Goal: Task Accomplishment & Management: Manage account settings

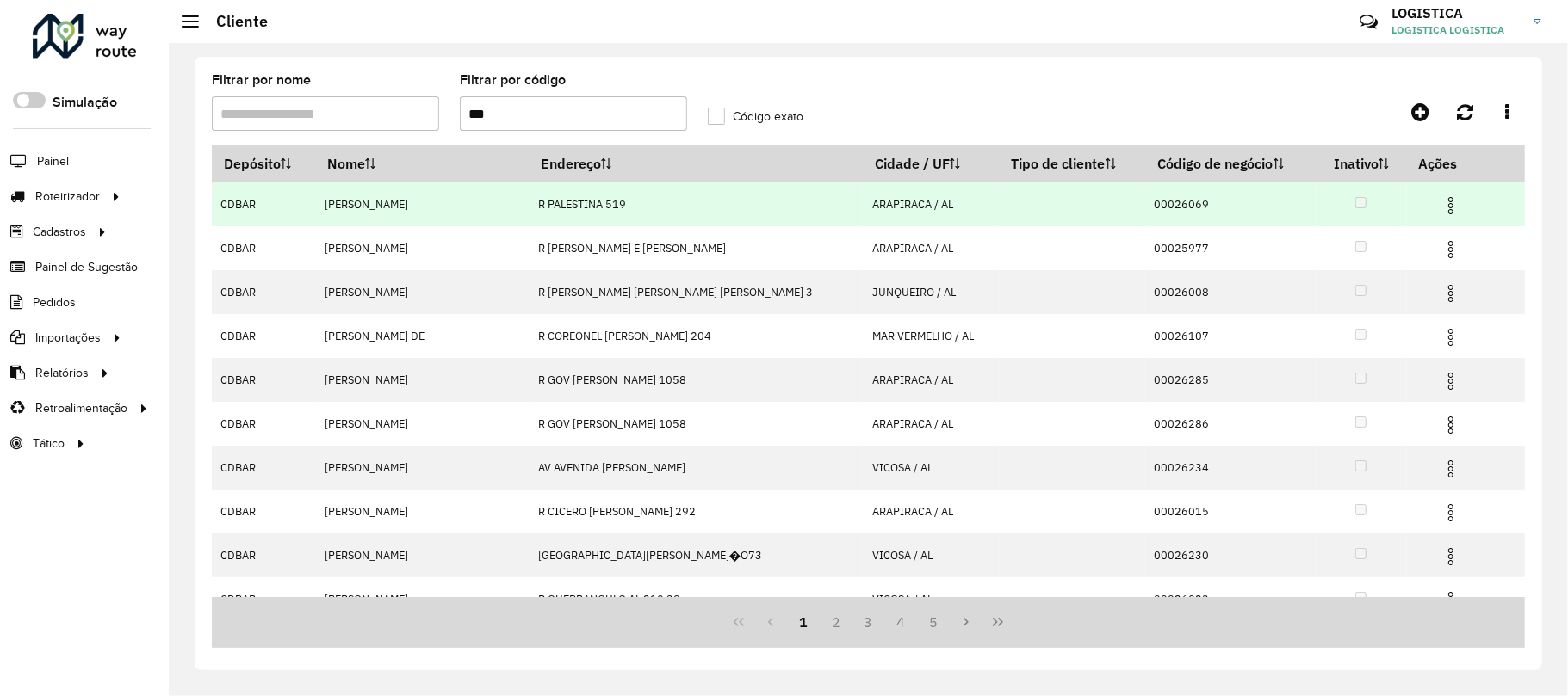
click at [1444, 195] on img at bounding box center [1450, 205] width 21 height 21
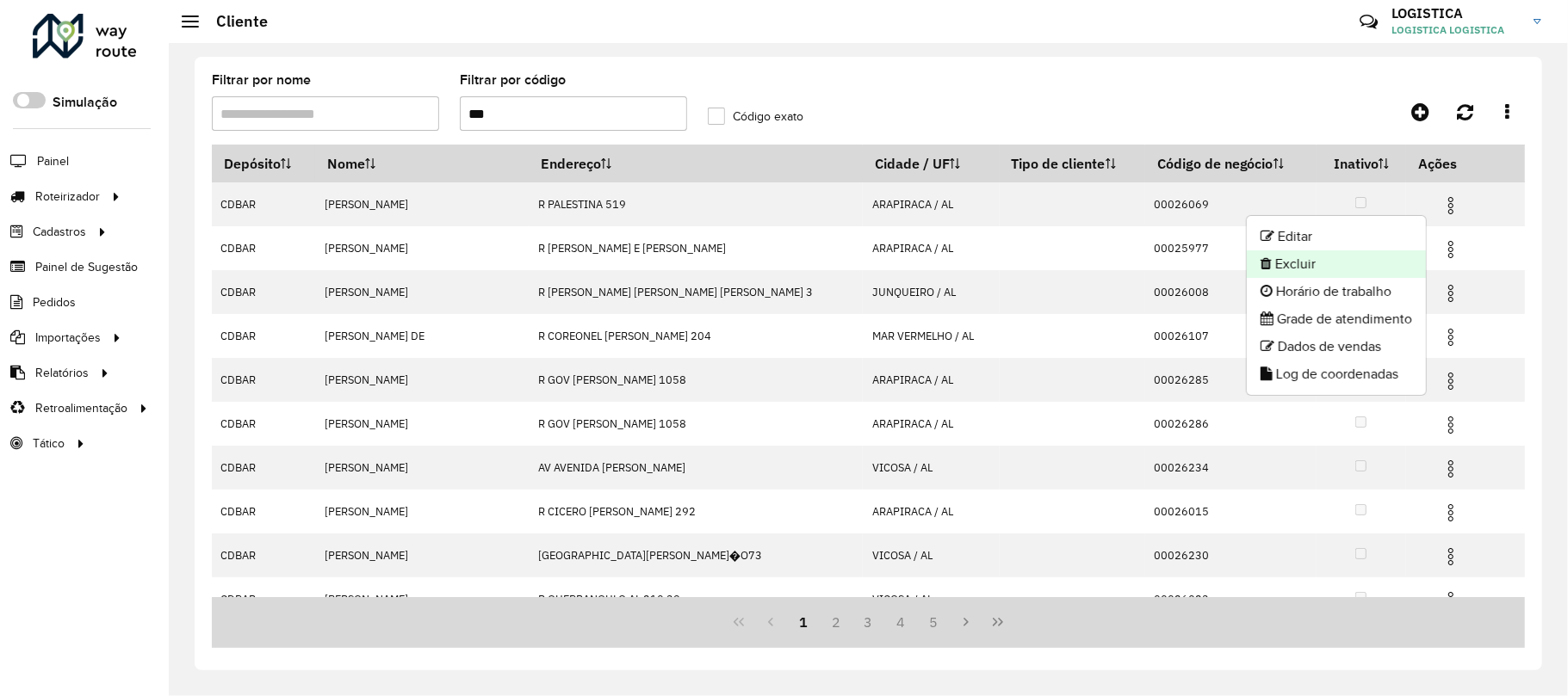
click at [1318, 260] on li "Excluir" at bounding box center [1337, 264] width 179 height 27
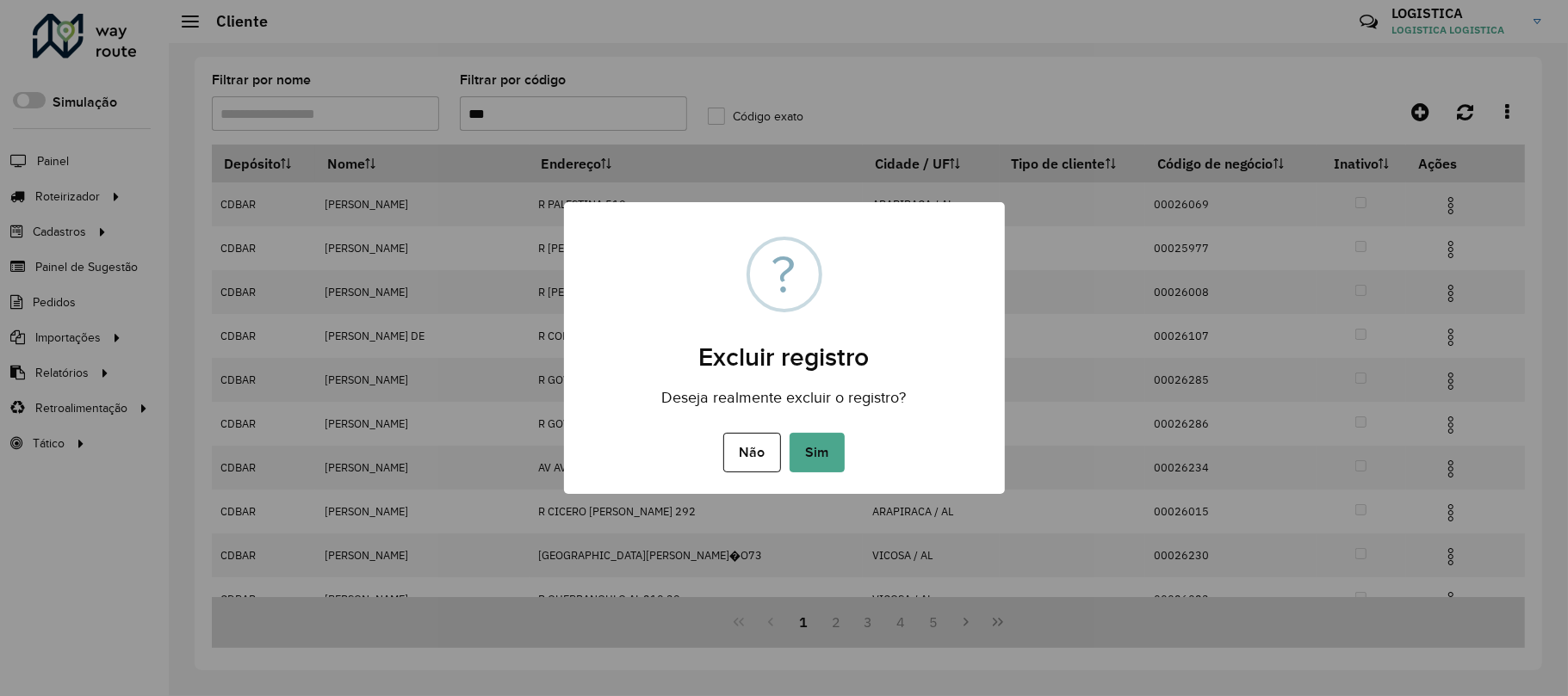
click at [789, 433] on button "Sim" at bounding box center [817, 453] width 55 height 40
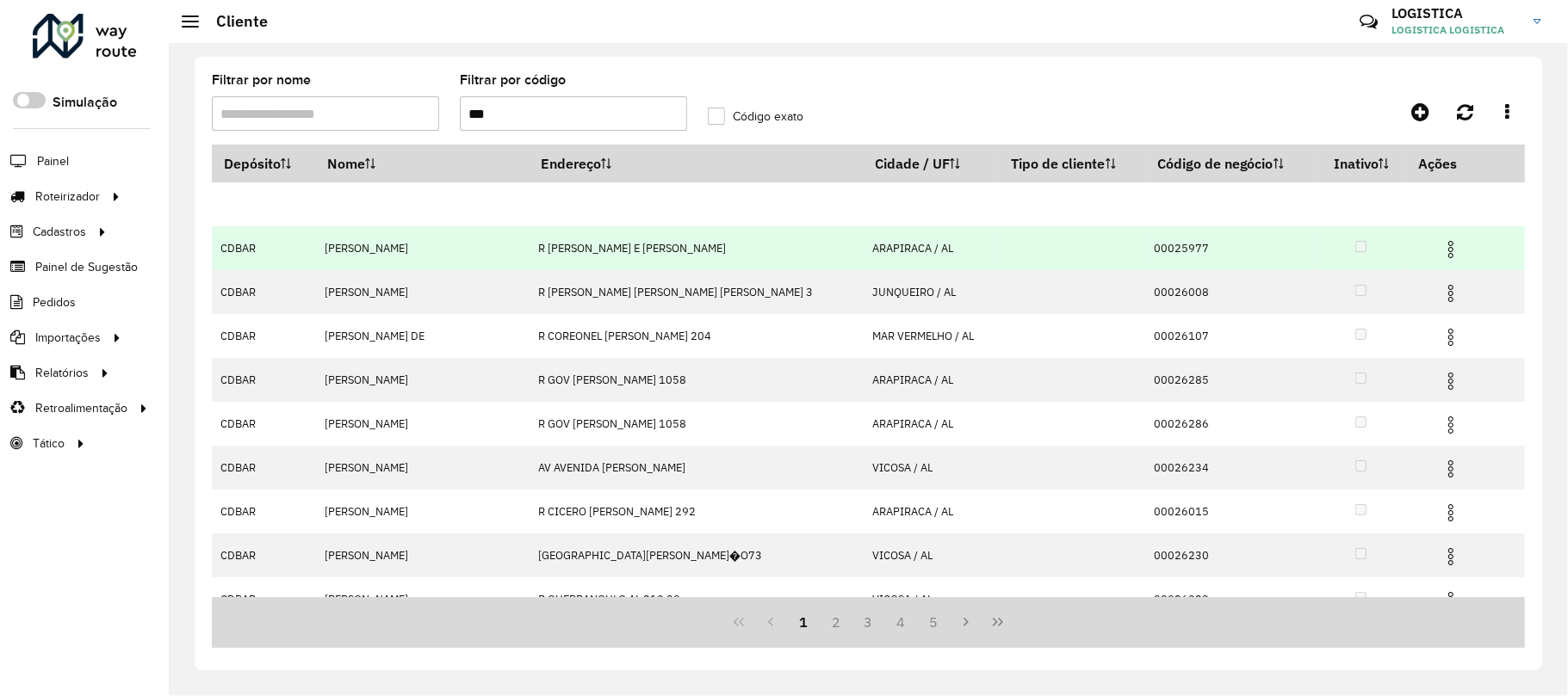
click at [1443, 241] on hb-app "Aguarde... Pop-up bloqueado! Seu navegador bloqueou automáticamente a abertura …" at bounding box center [784, 348] width 1568 height 696
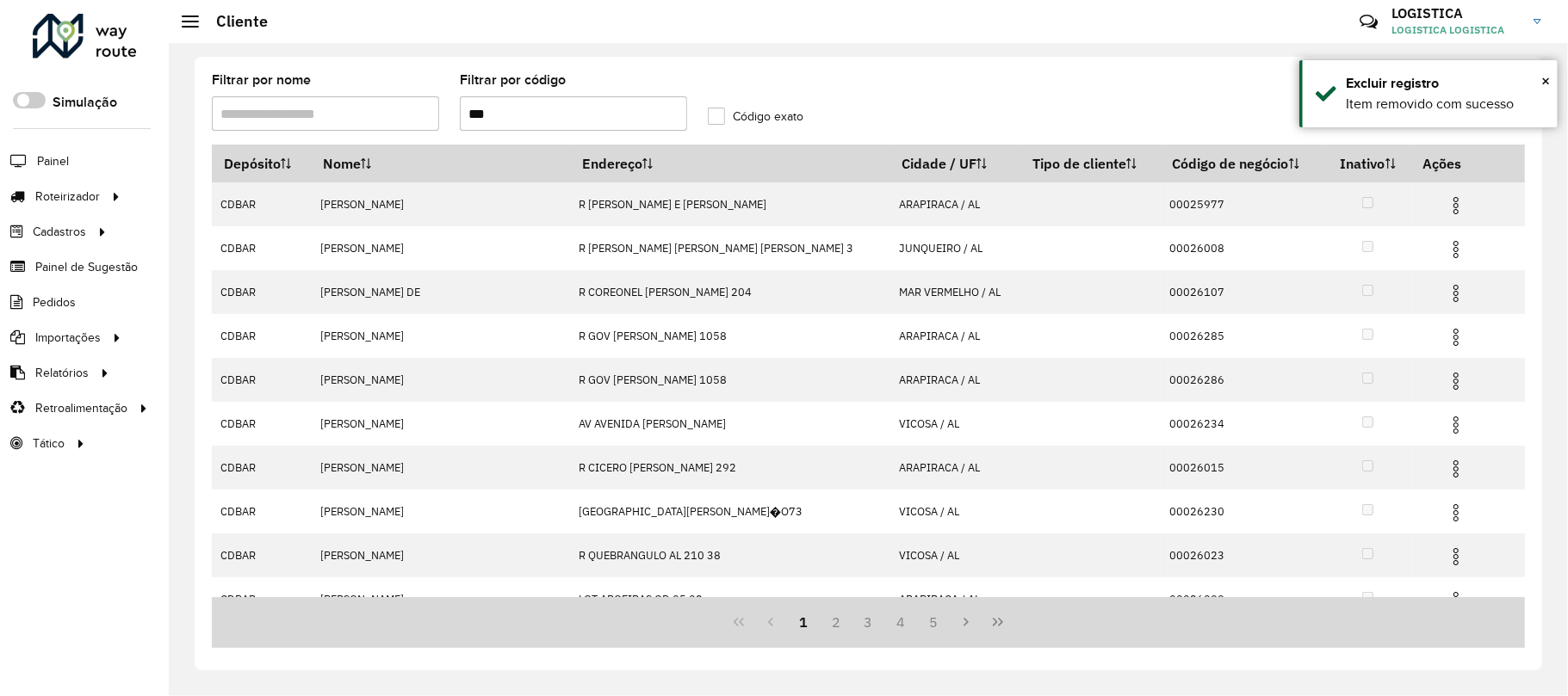
click at [1446, 245] on img at bounding box center [1456, 249] width 21 height 21
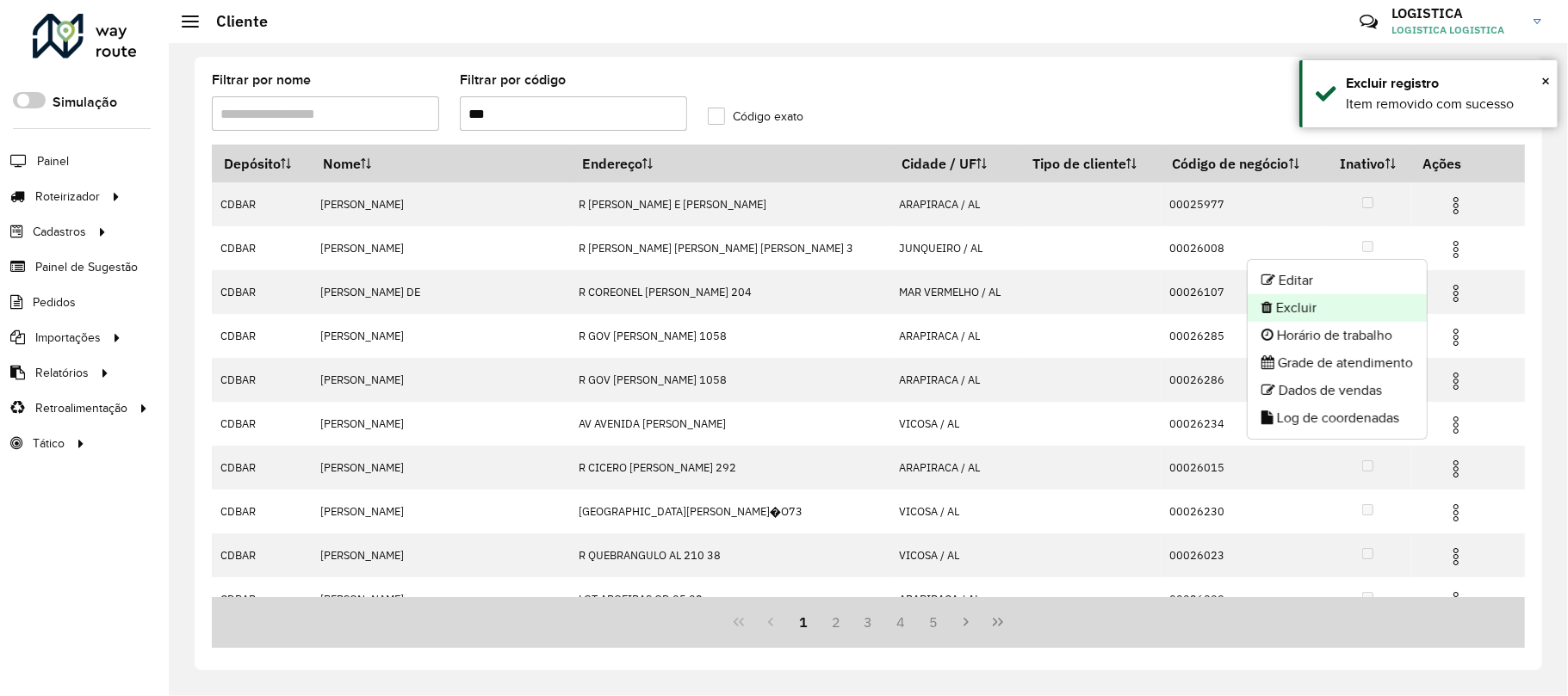
click at [1317, 310] on li "Excluir" at bounding box center [1337, 308] width 179 height 27
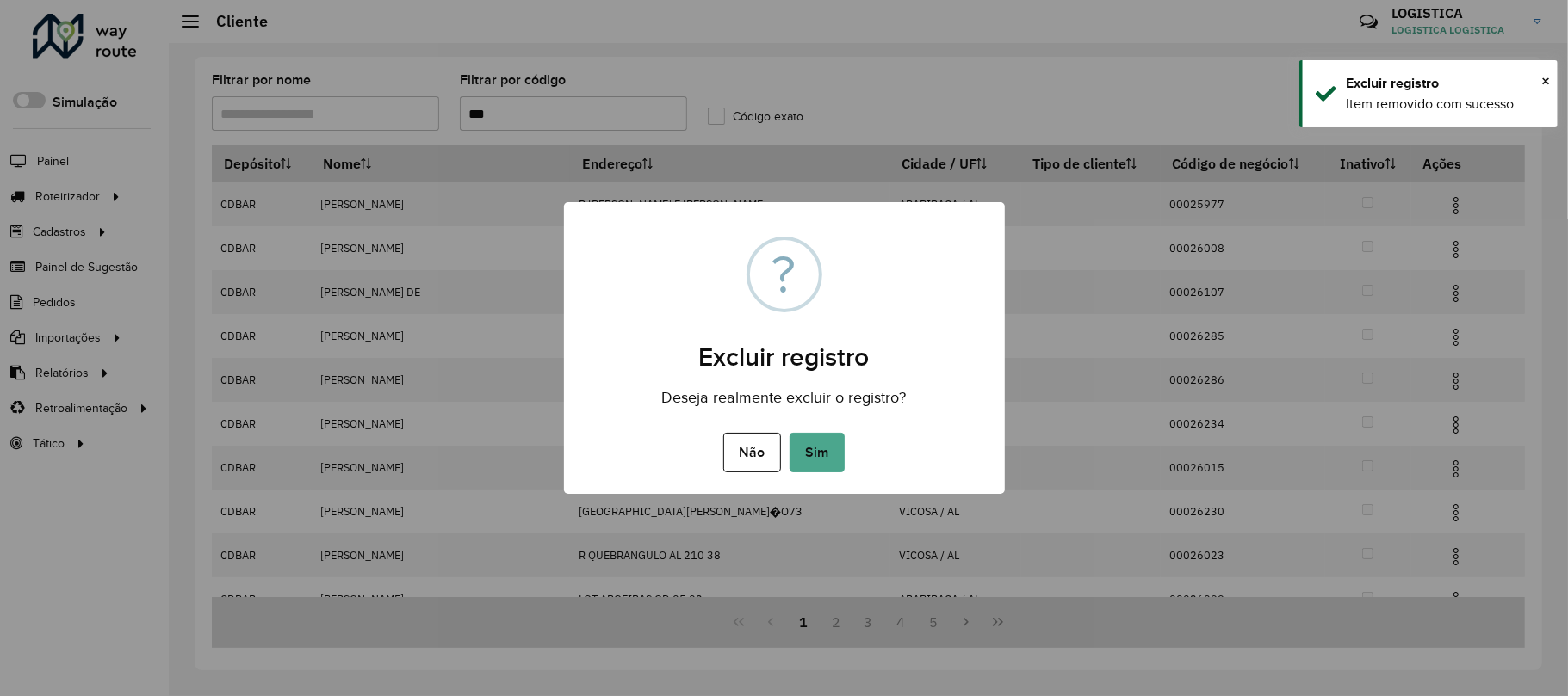
click at [789, 433] on button "Sim" at bounding box center [817, 453] width 55 height 40
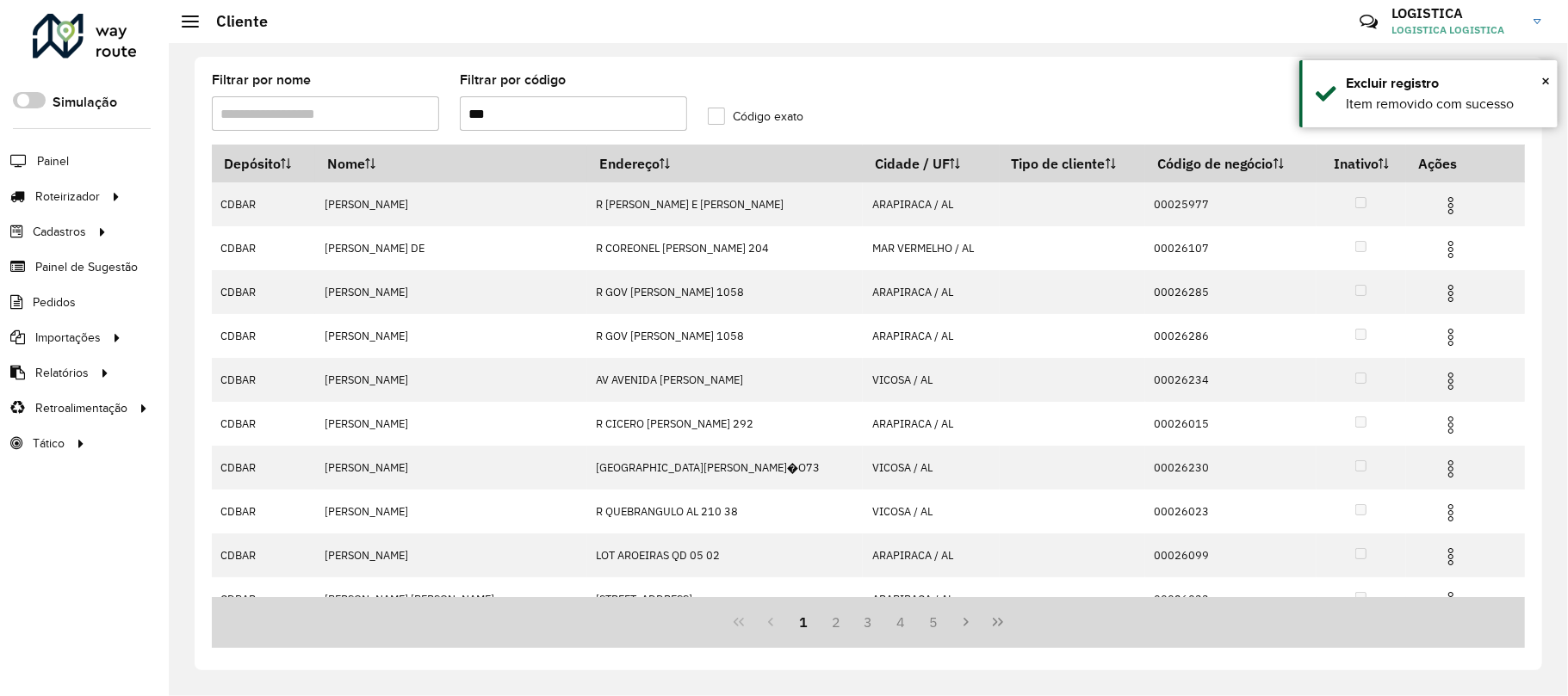
click at [1440, 205] on img at bounding box center [1450, 205] width 21 height 21
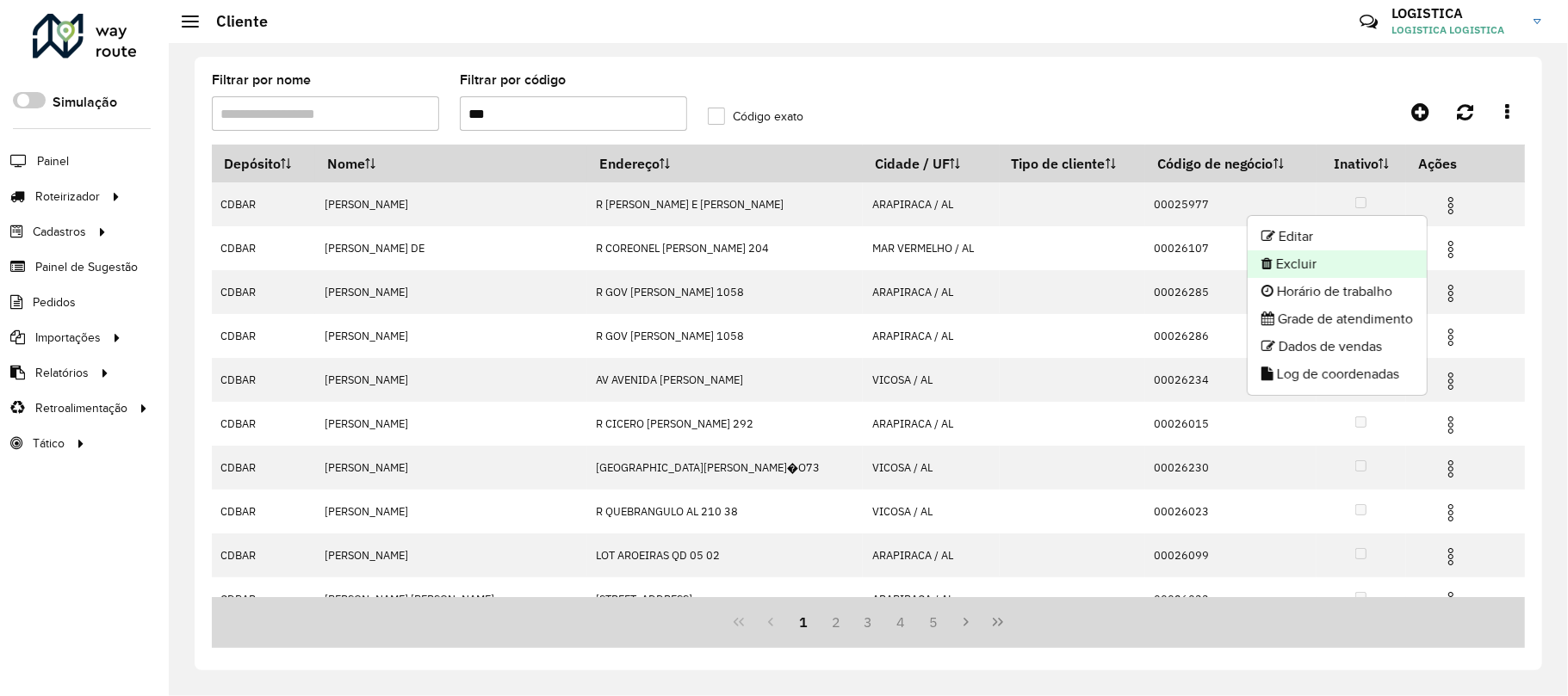
click at [1347, 265] on li "Excluir" at bounding box center [1337, 264] width 179 height 27
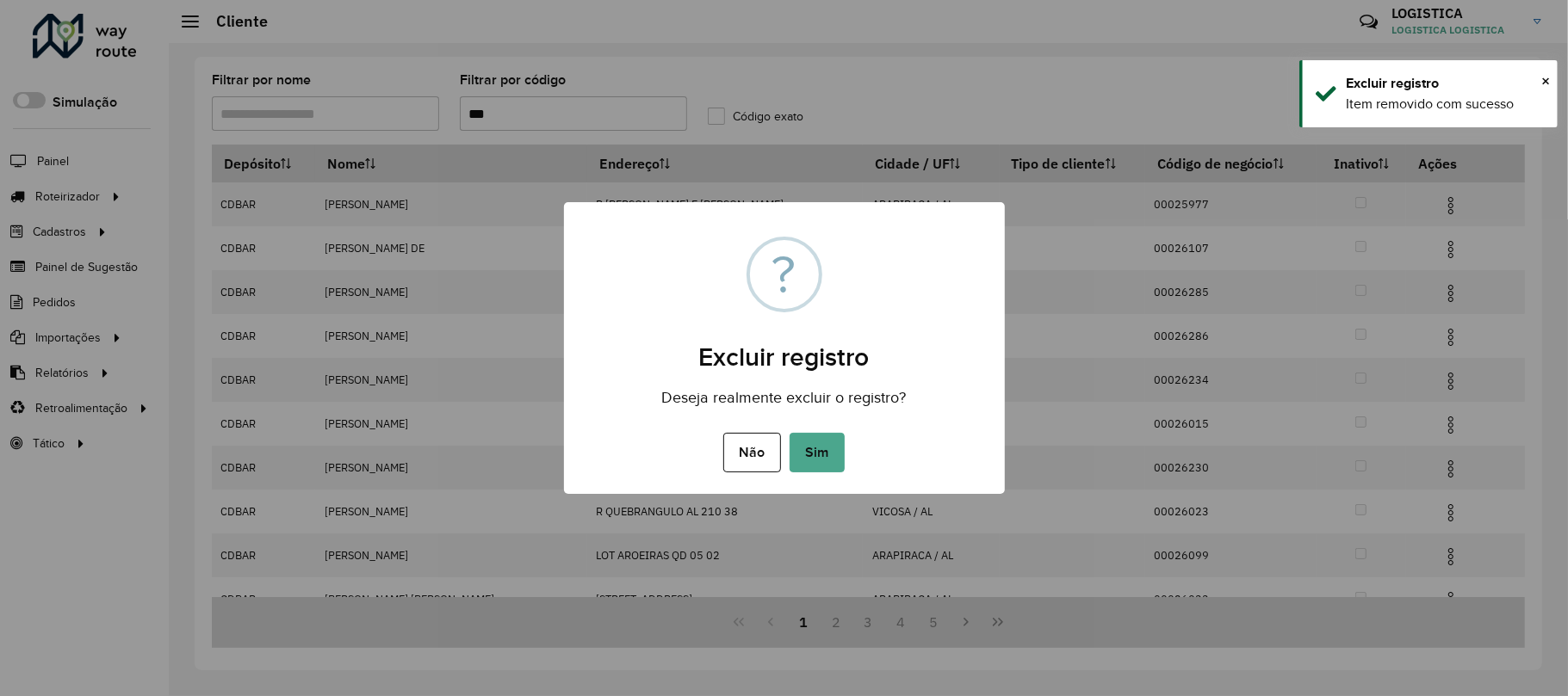
click at [789, 433] on button "Sim" at bounding box center [817, 453] width 55 height 40
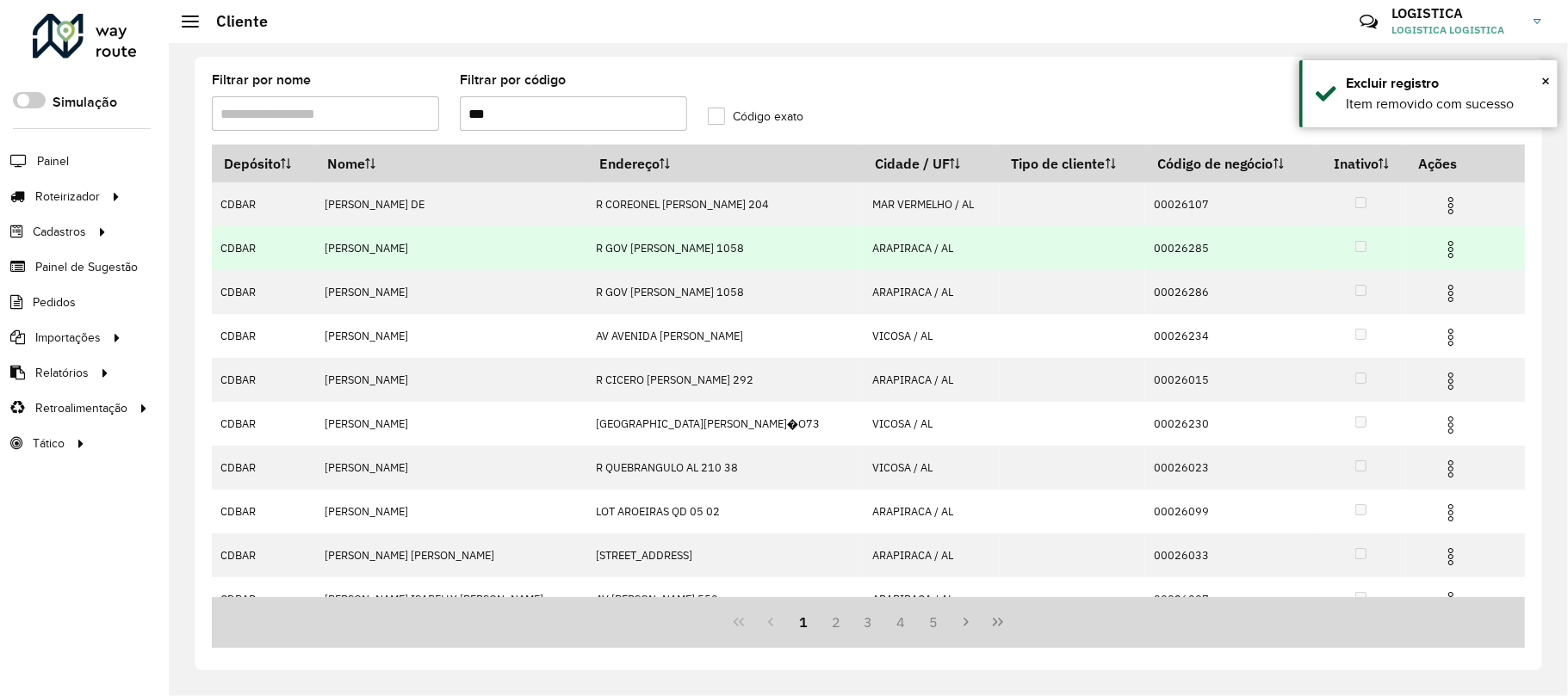
click at [1440, 244] on img at bounding box center [1450, 249] width 21 height 21
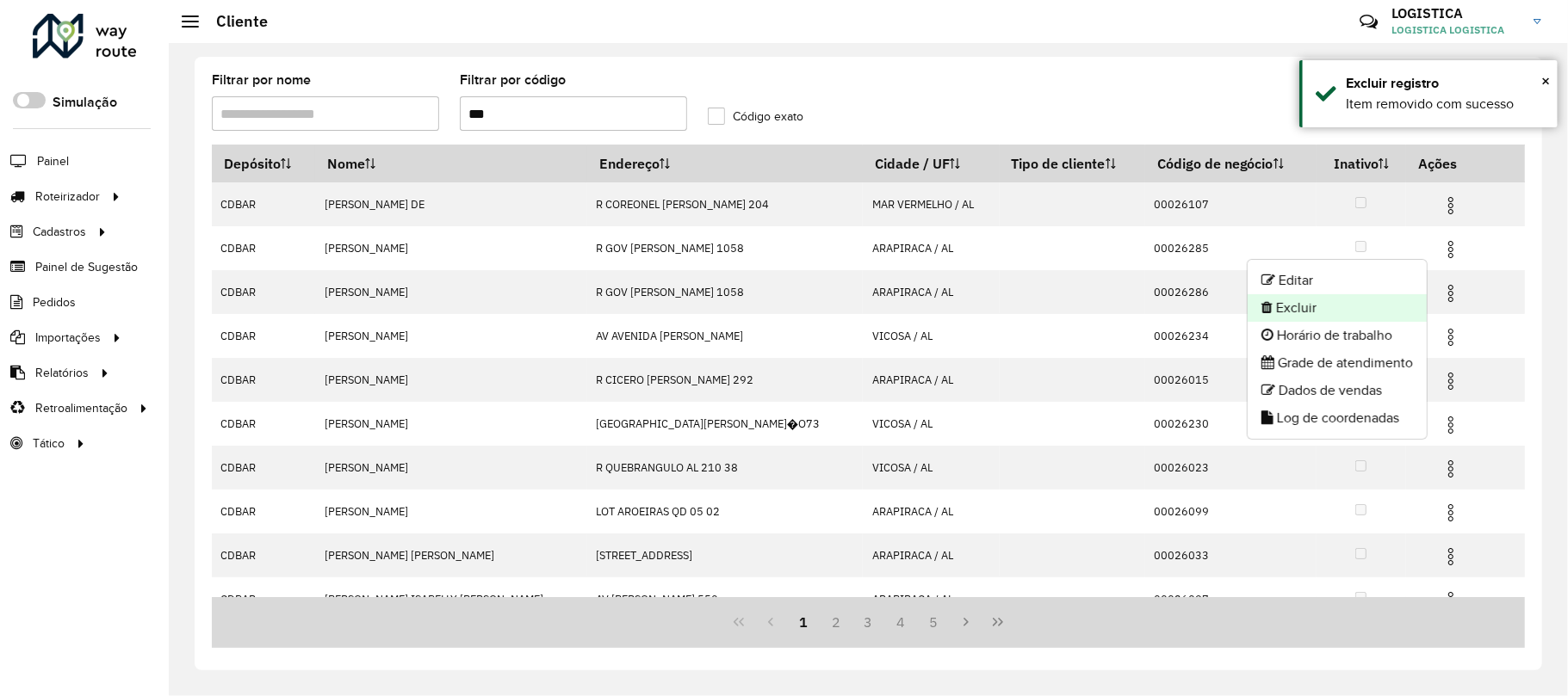
click at [1274, 308] on li "Excluir" at bounding box center [1337, 308] width 179 height 27
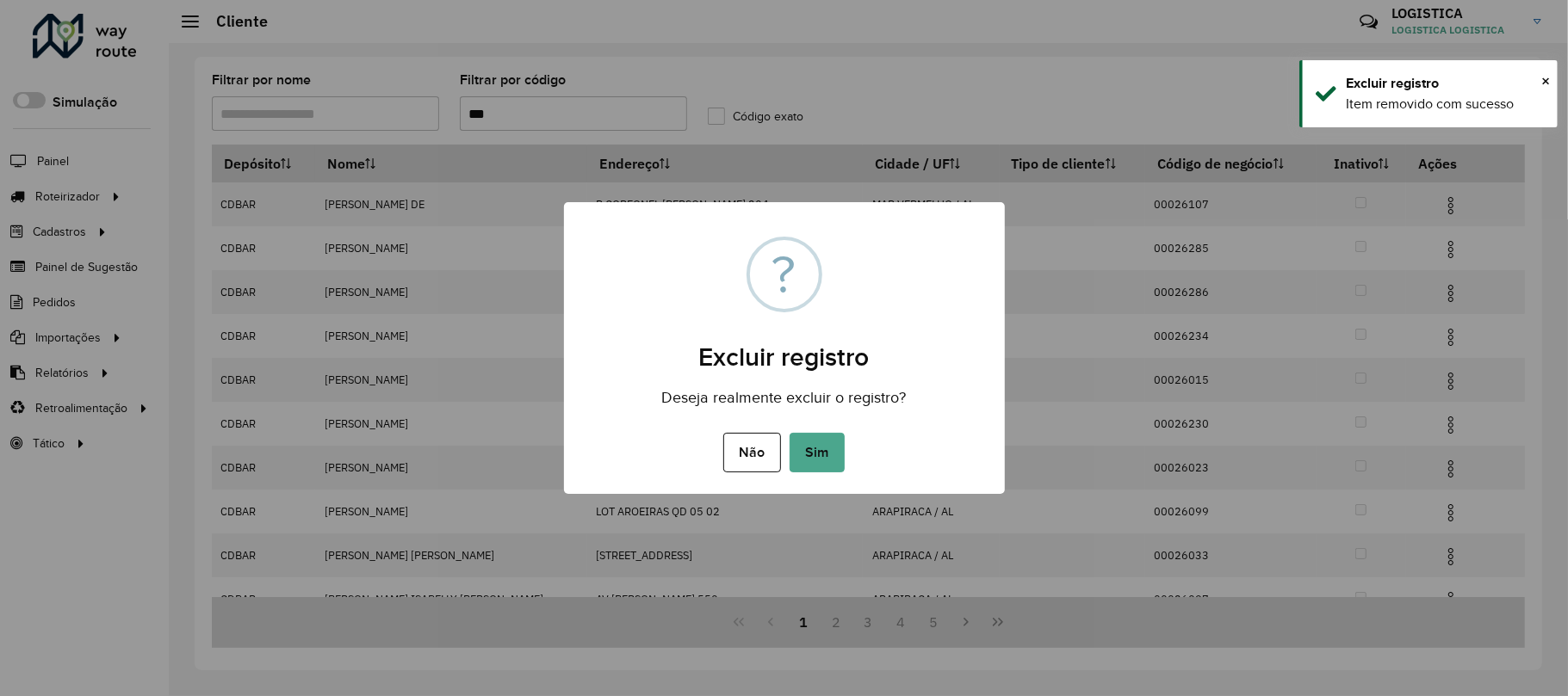
click at [789, 433] on button "Sim" at bounding box center [817, 453] width 55 height 40
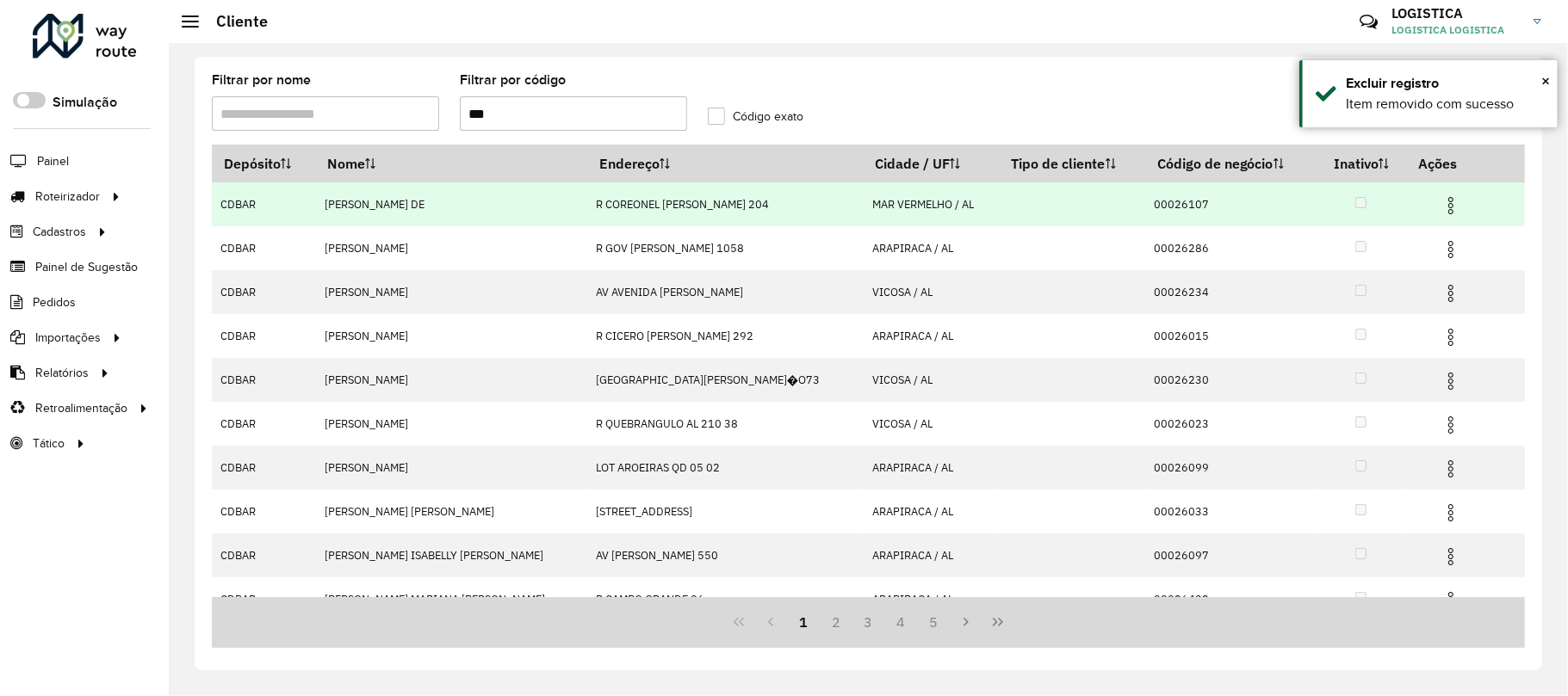
click at [1440, 198] on img at bounding box center [1450, 205] width 21 height 21
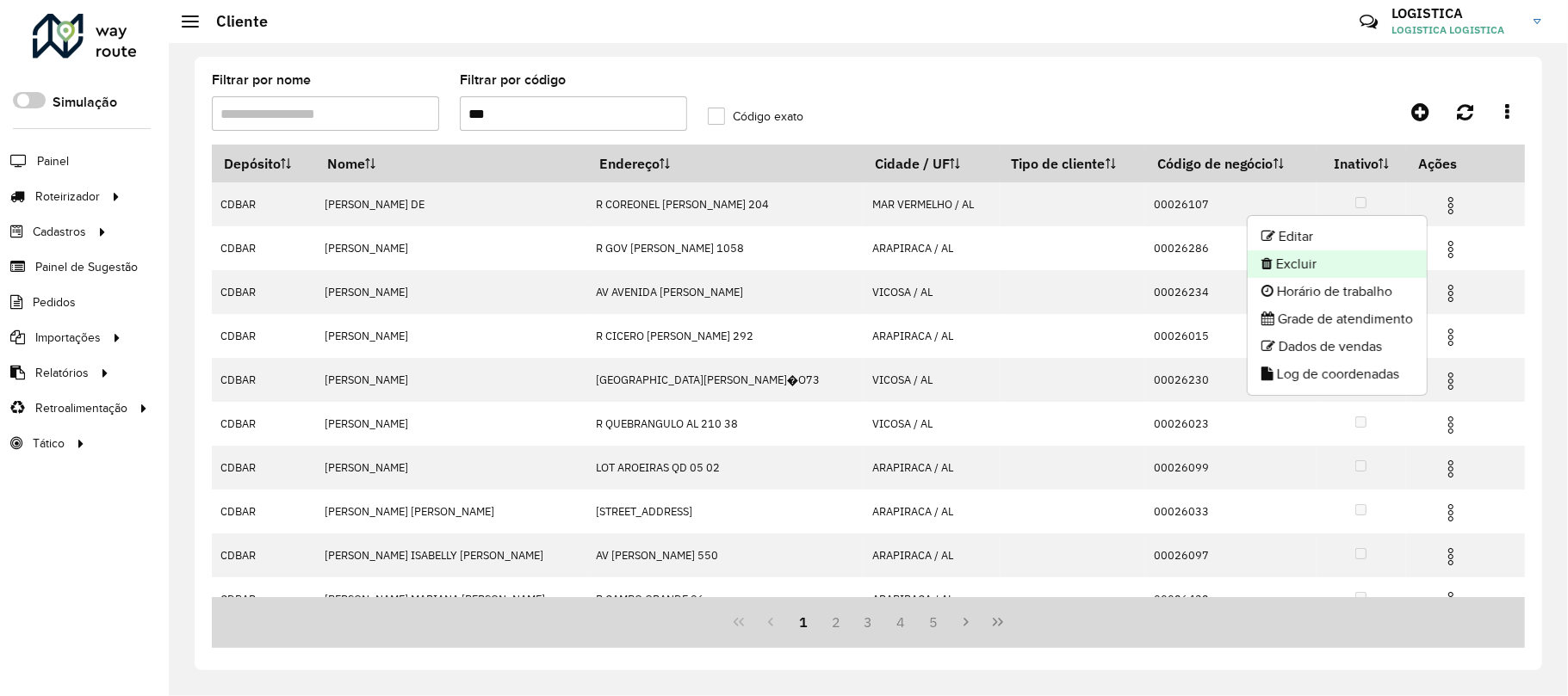
click at [1319, 253] on li "Excluir" at bounding box center [1337, 264] width 179 height 27
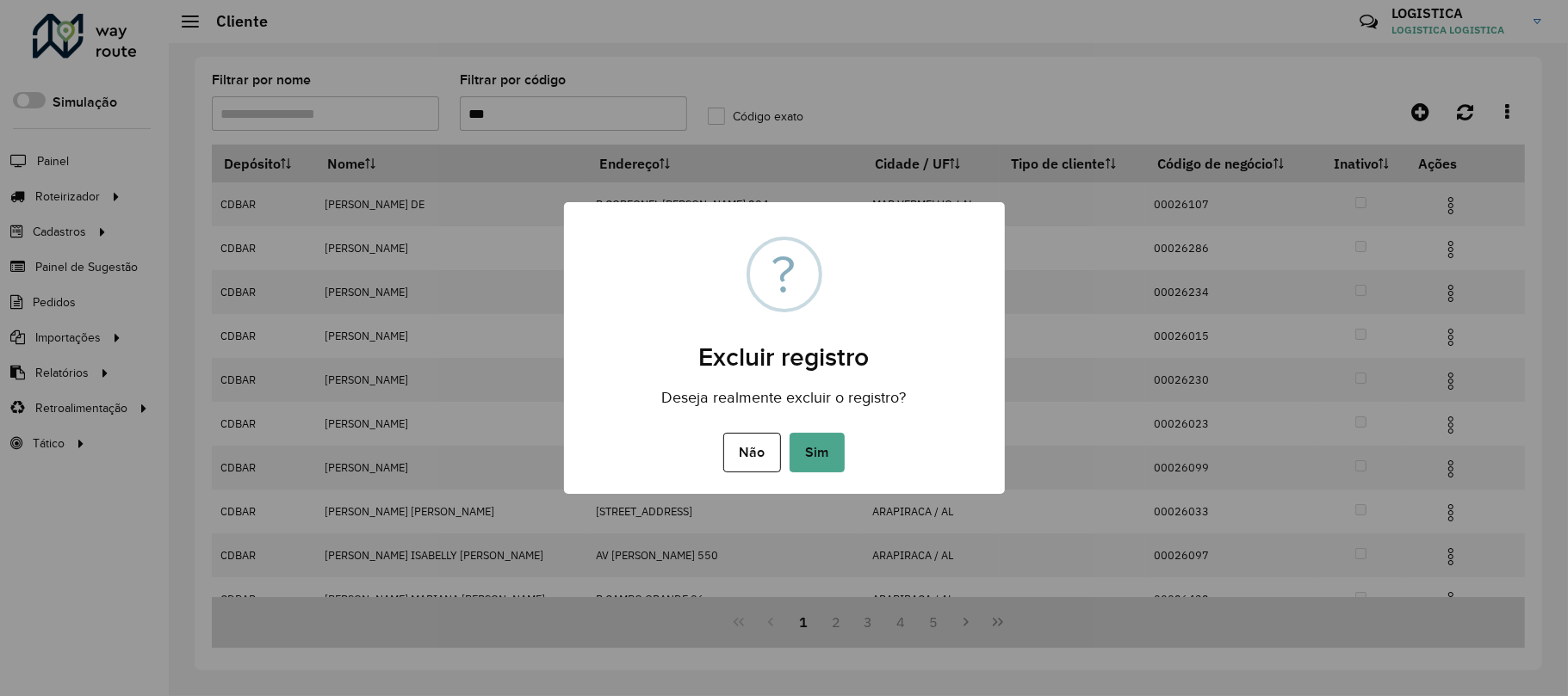
click at [789, 433] on button "Sim" at bounding box center [817, 453] width 55 height 40
